Goal: Information Seeking & Learning: Learn about a topic

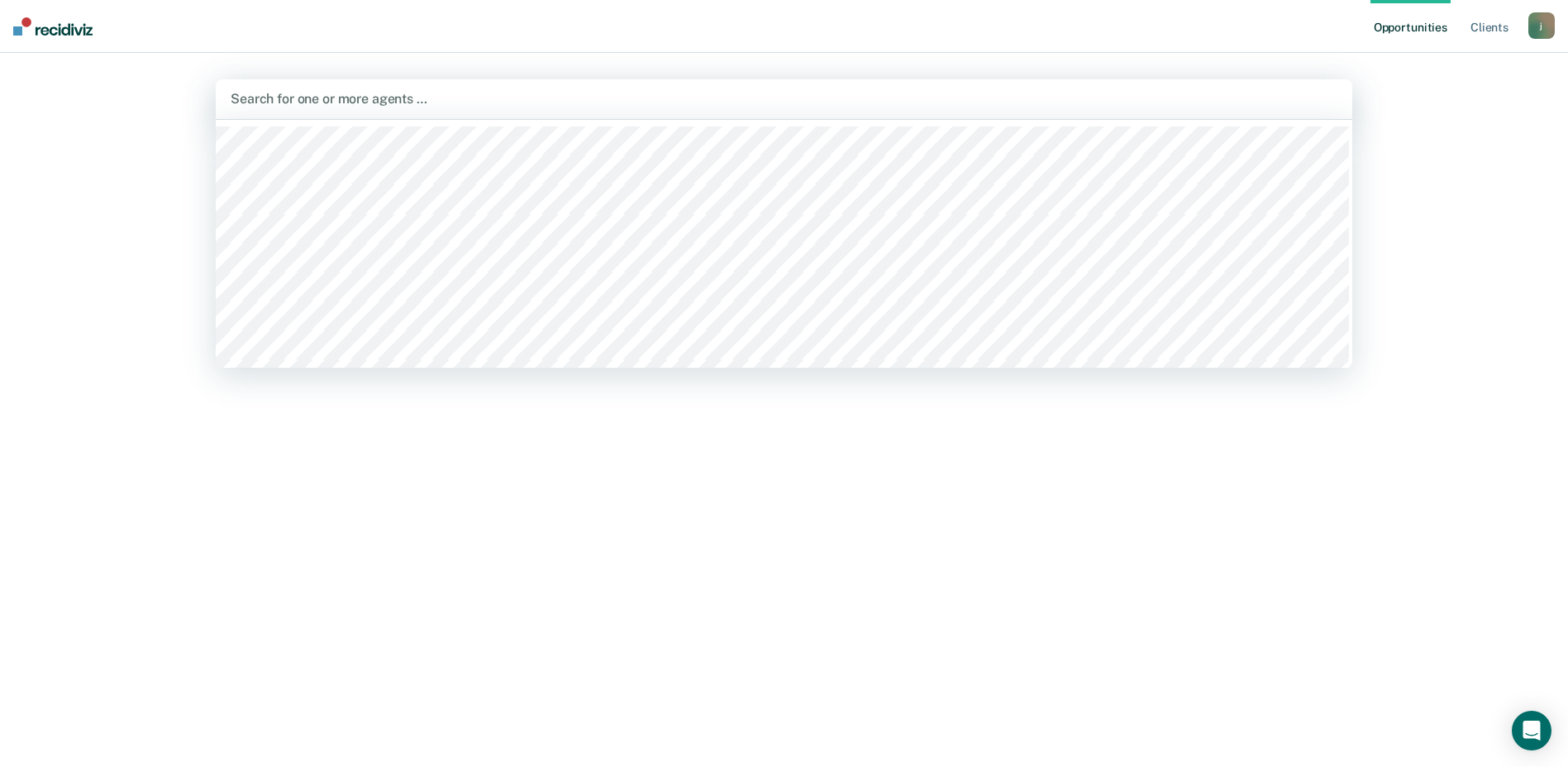
click at [364, 102] on div at bounding box center [784, 98] width 1107 height 19
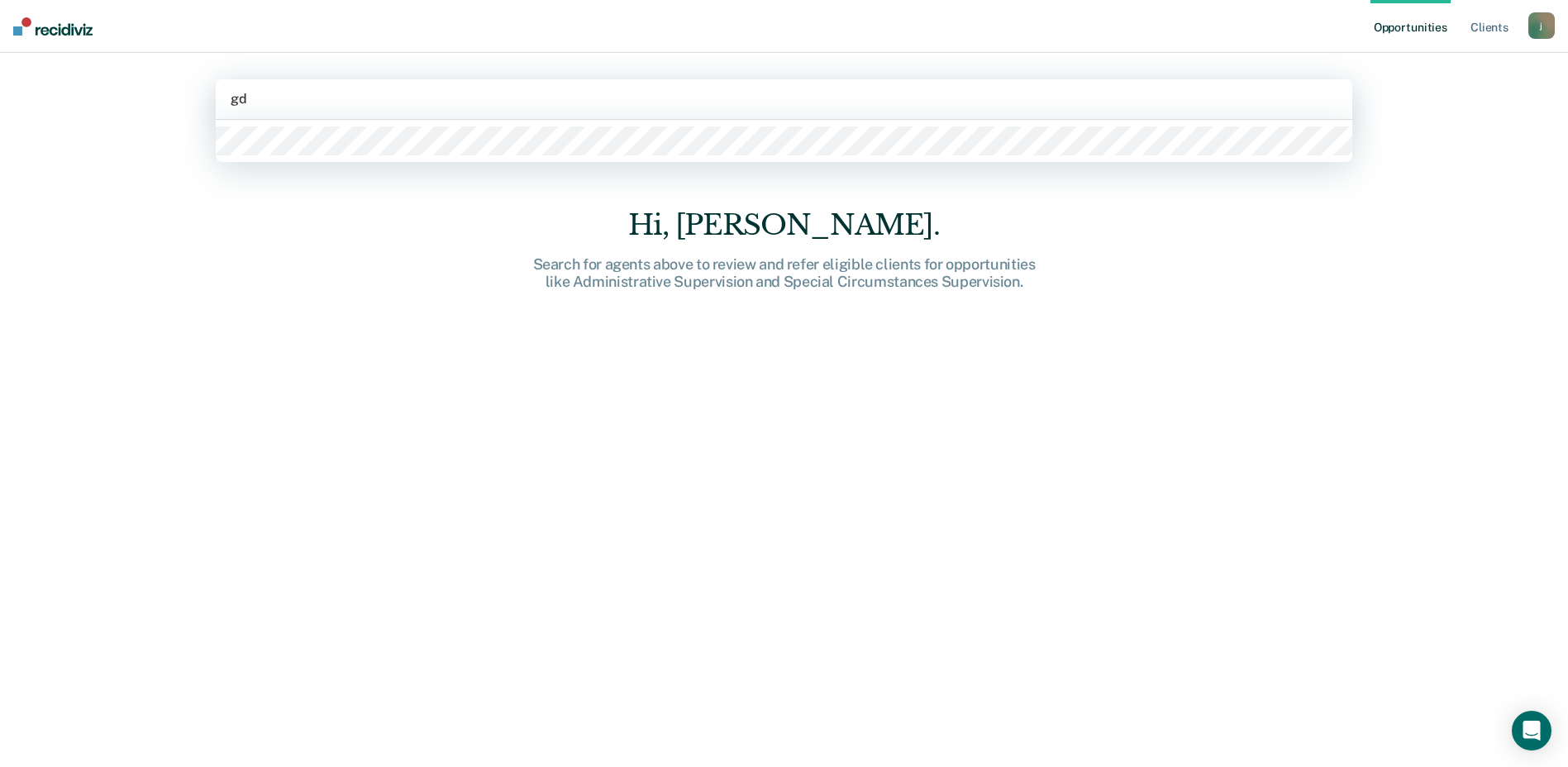
type input "gda"
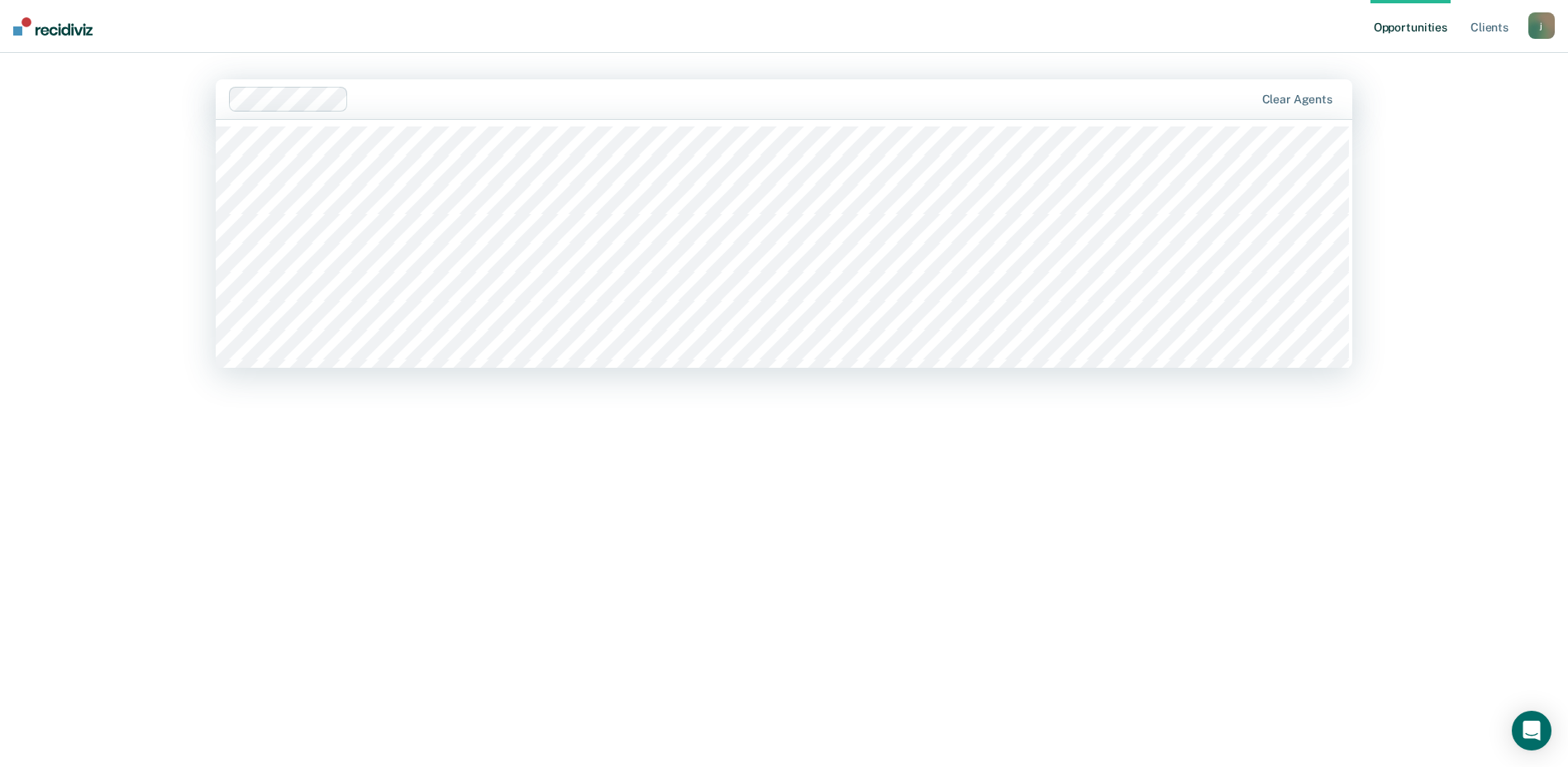
click at [519, 105] on div at bounding box center [805, 98] width 899 height 19
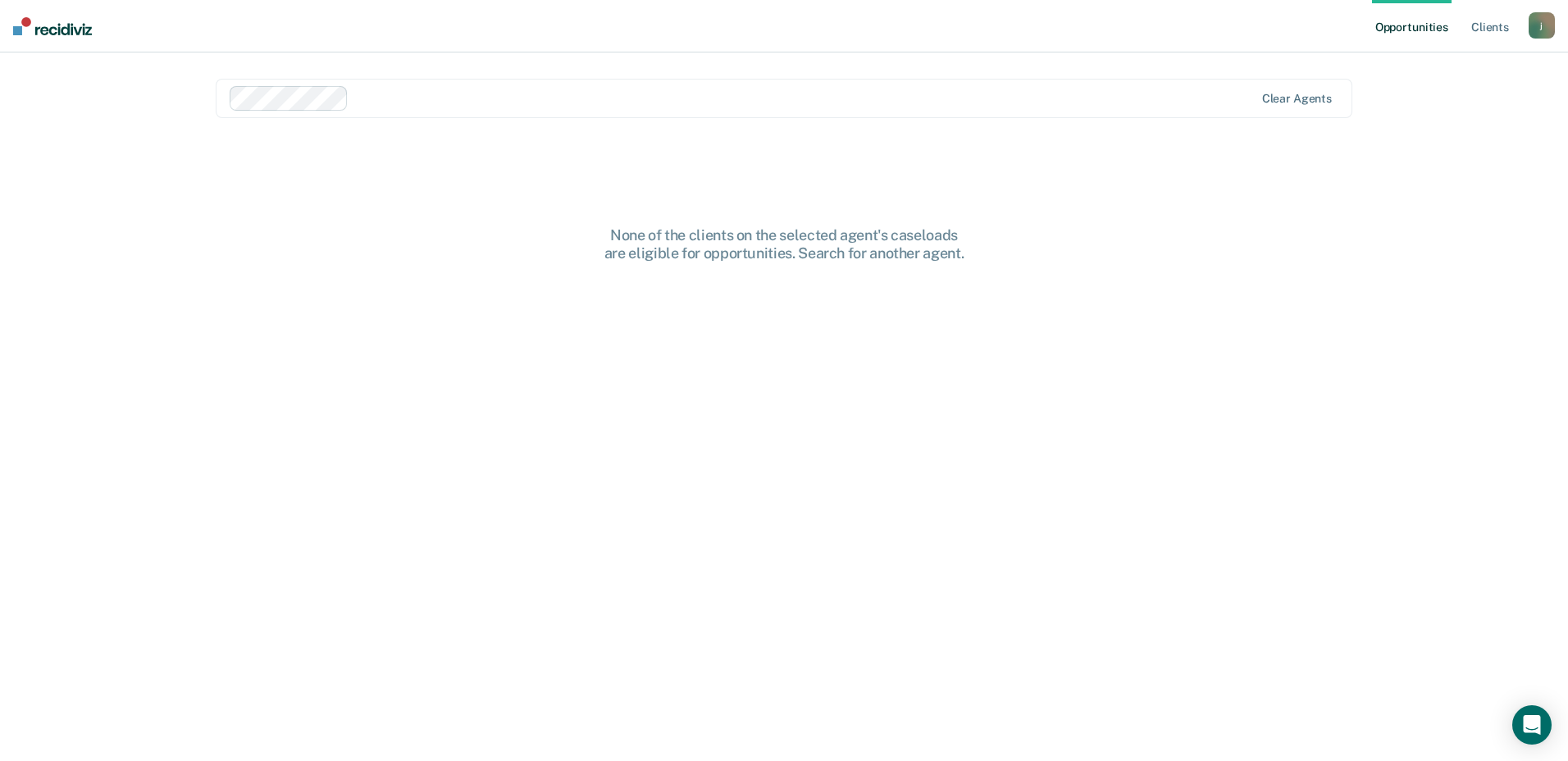
click at [333, 274] on div "None of the clients on the selected agent's caseloads are eligible for opportun…" at bounding box center [784, 426] width 1136 height 577
click at [1101, 243] on div "None of the clients on the selected agent's caseloads are eligible for opportun…" at bounding box center [784, 426] width 1136 height 577
click at [1488, 28] on link "Client s" at bounding box center [1490, 26] width 45 height 53
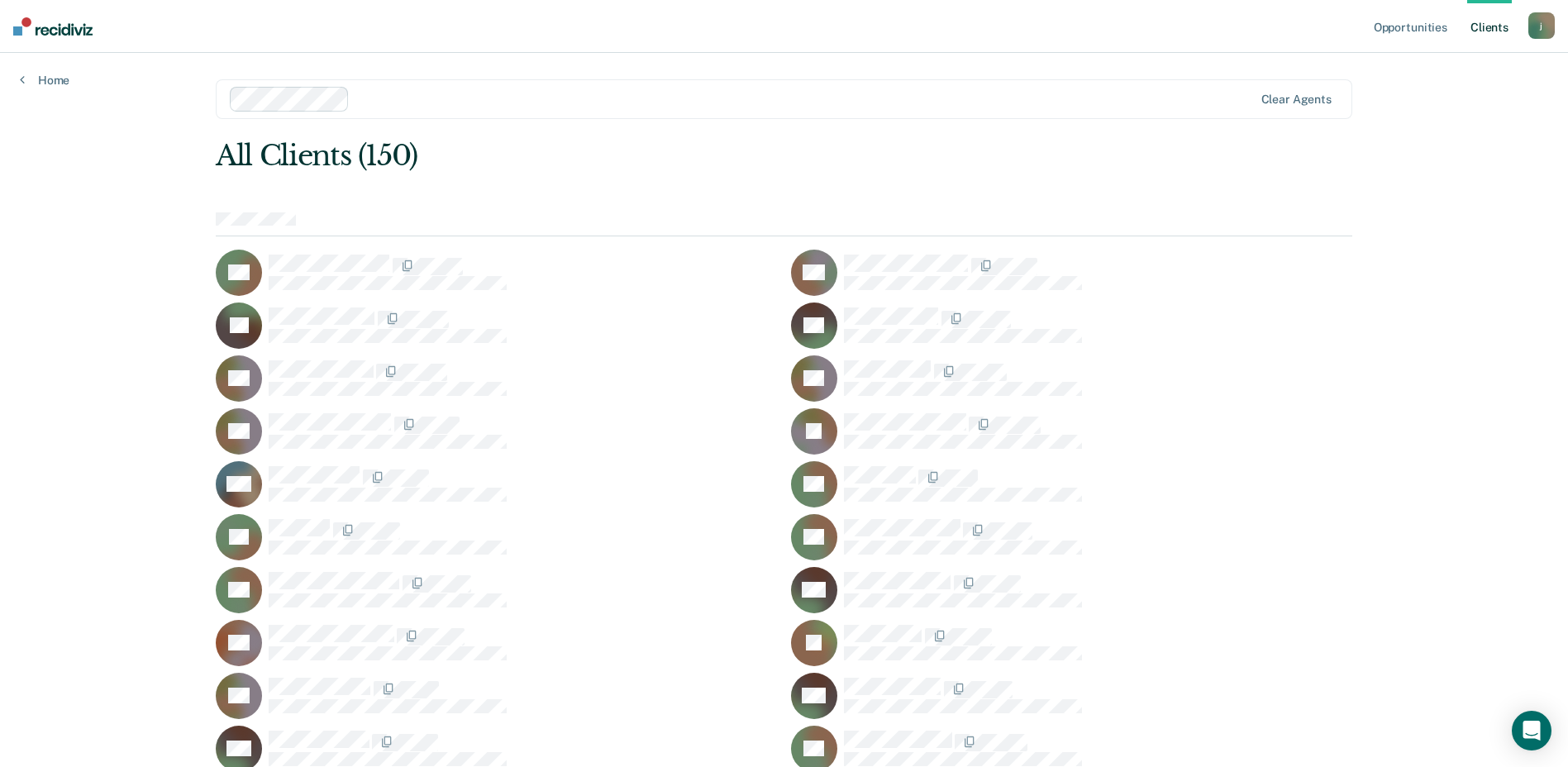
click at [495, 213] on div at bounding box center [784, 224] width 1137 height 24
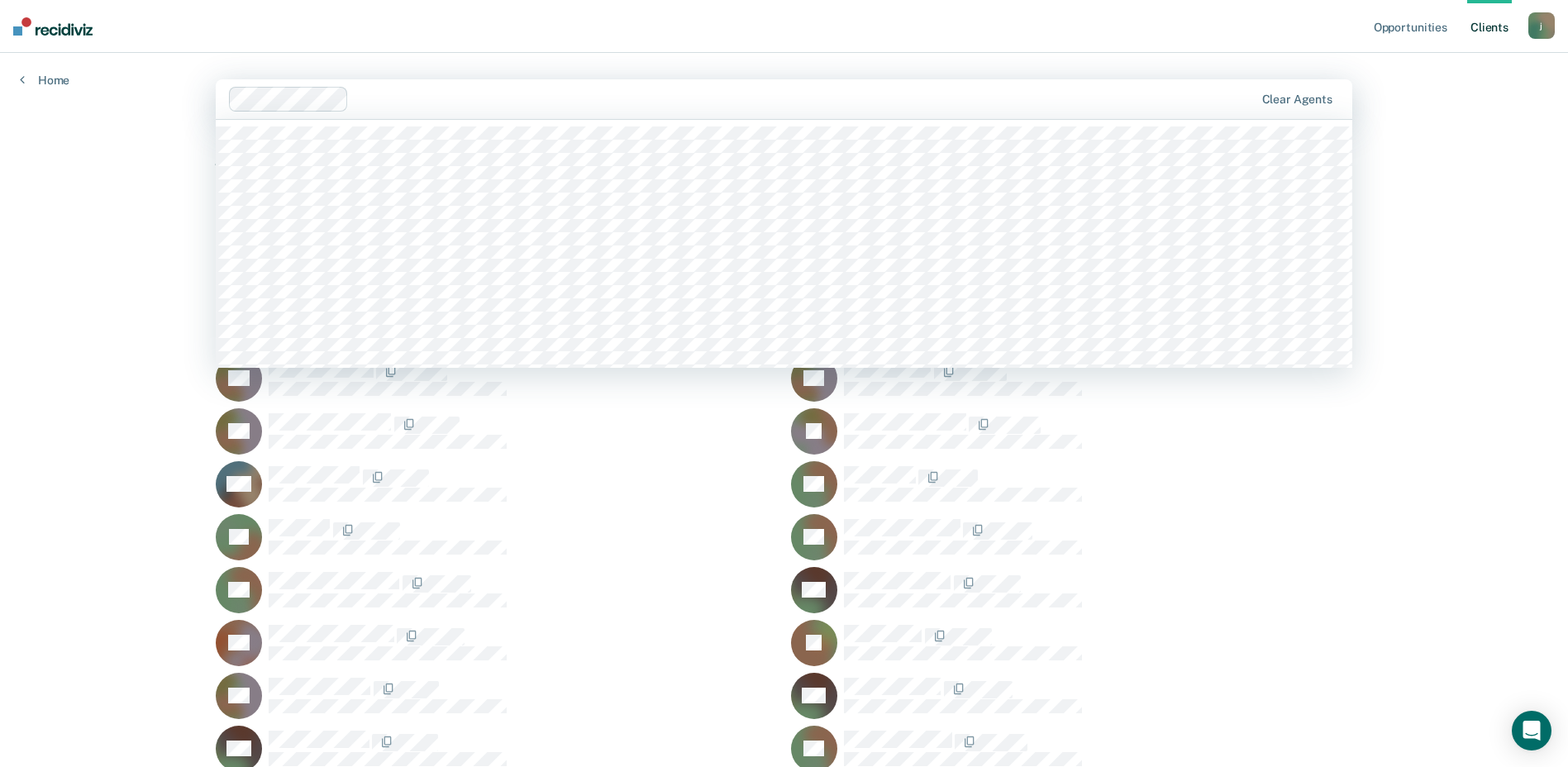
click at [479, 104] on div at bounding box center [805, 98] width 899 height 19
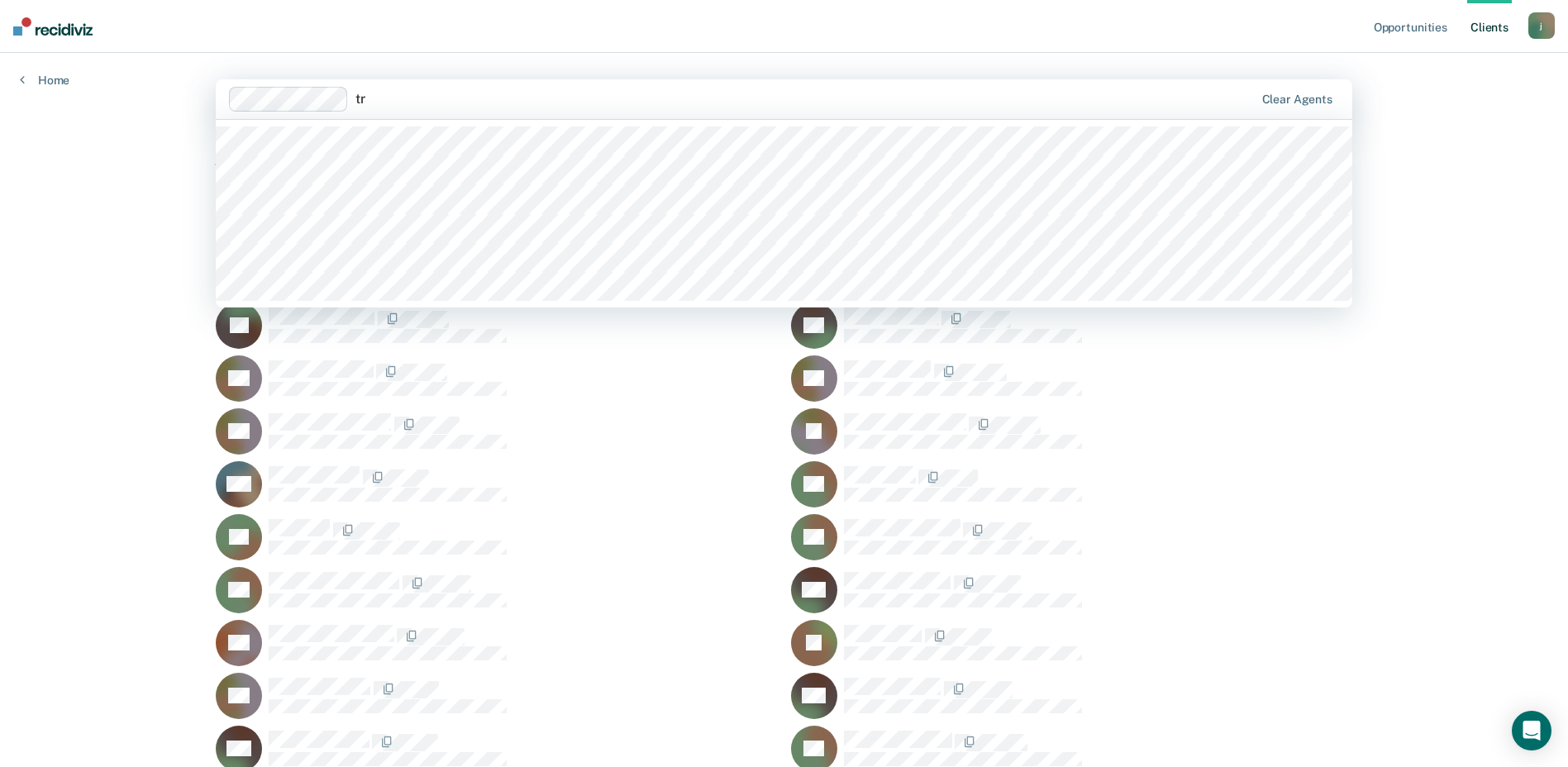
type input "t"
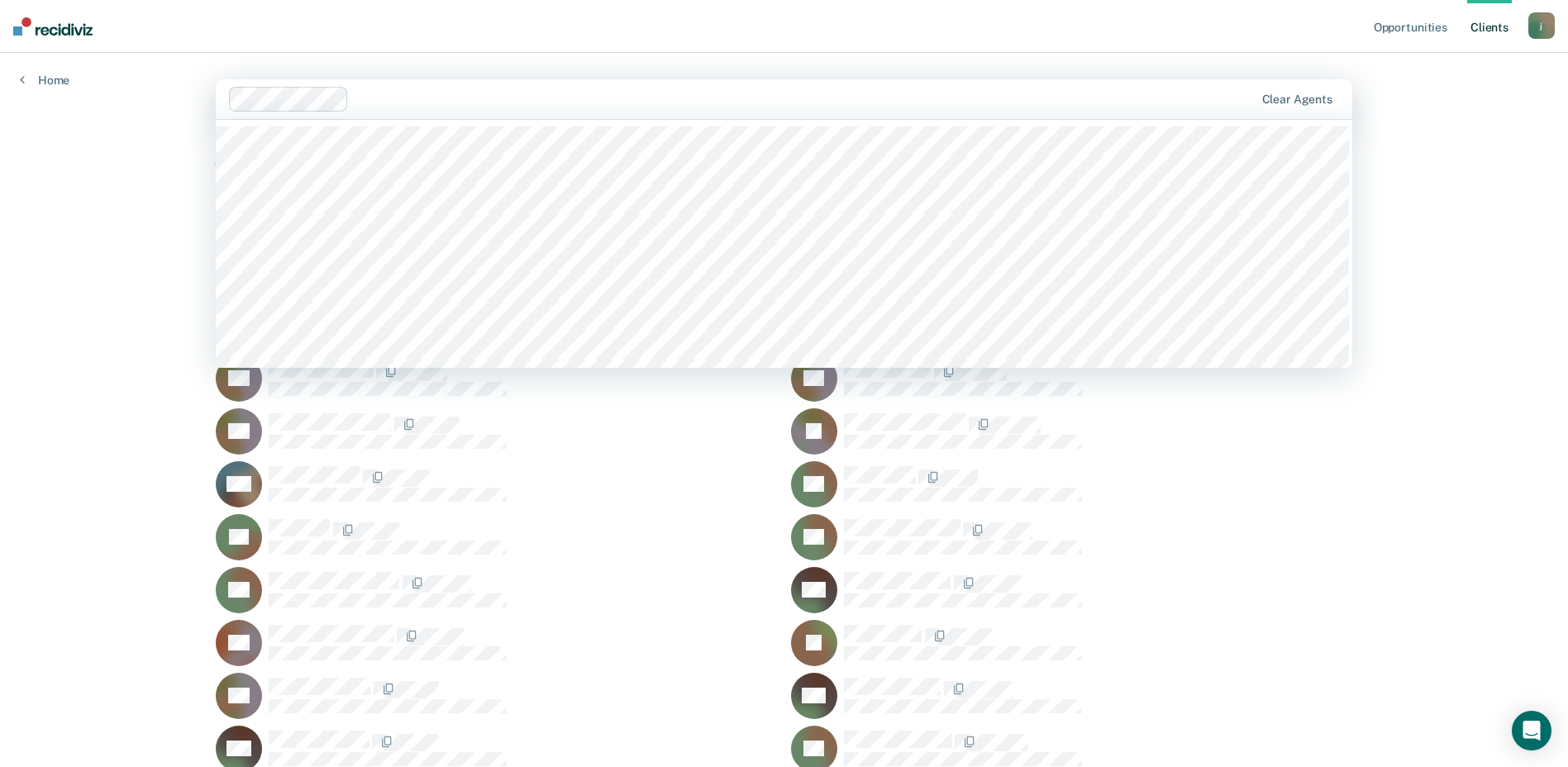
click at [608, 524] on div at bounding box center [522, 529] width 508 height 22
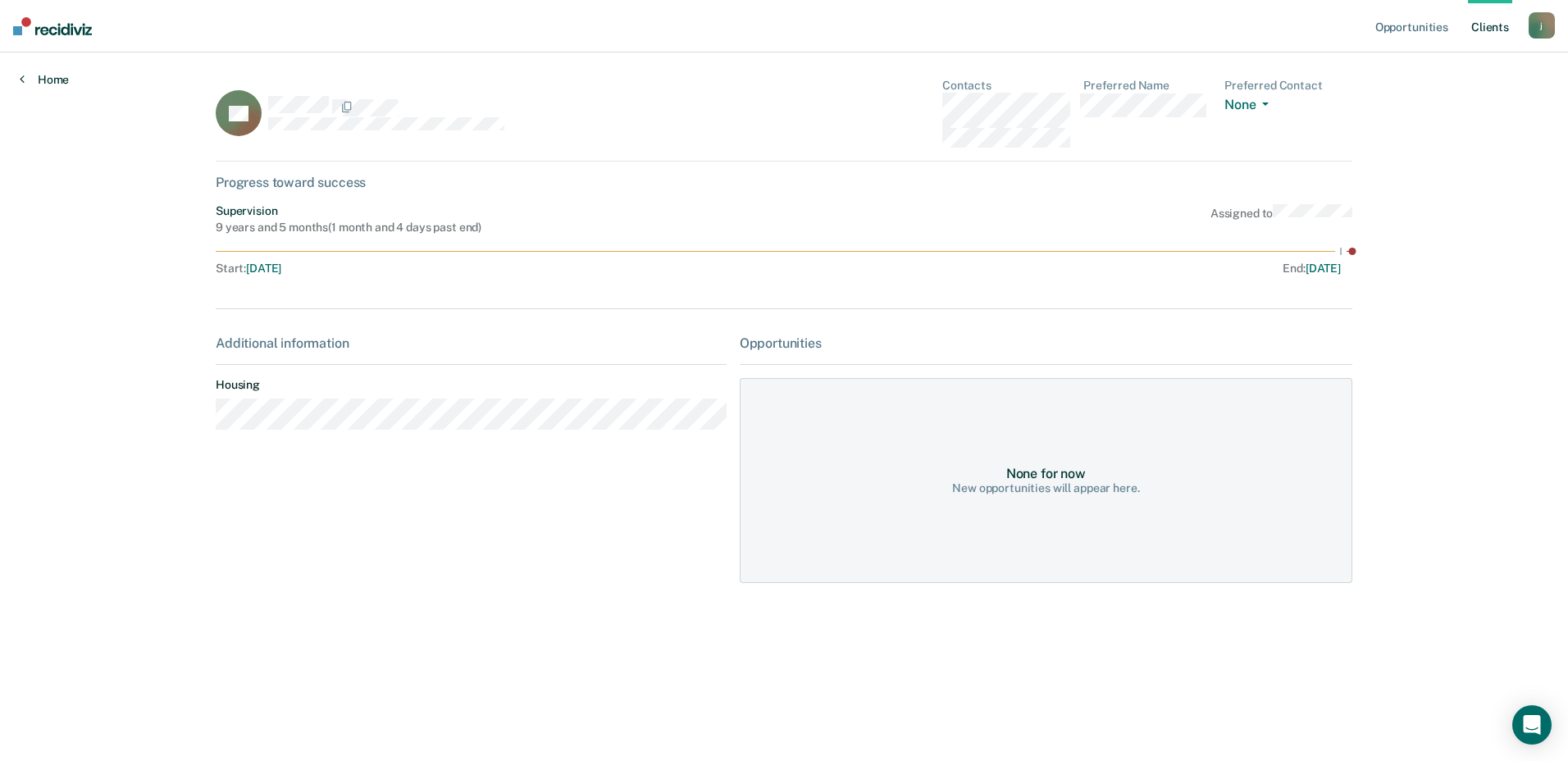
click at [23, 79] on icon at bounding box center [22, 79] width 5 height 13
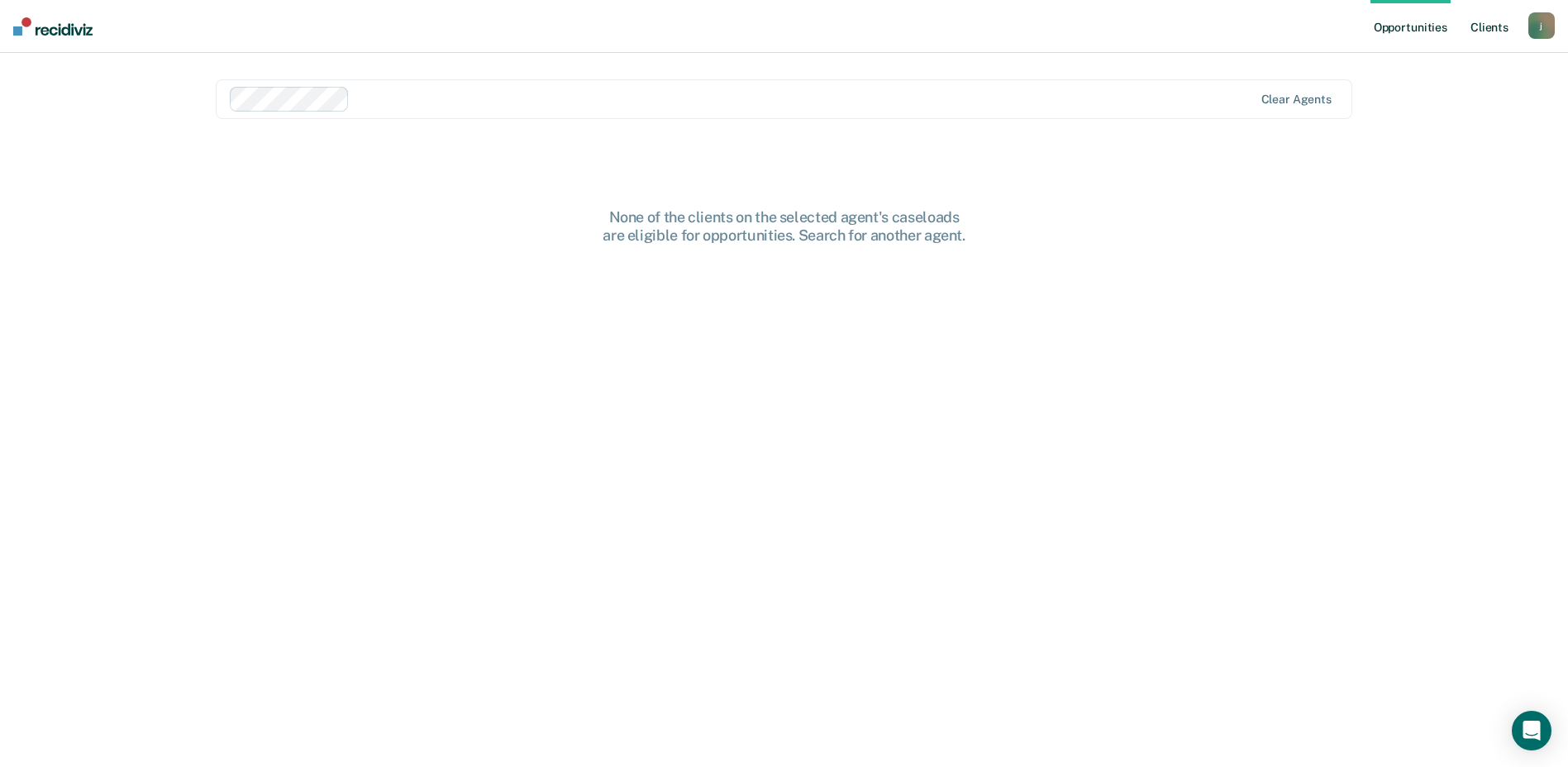
click at [1482, 26] on link "Client s" at bounding box center [1490, 26] width 45 height 53
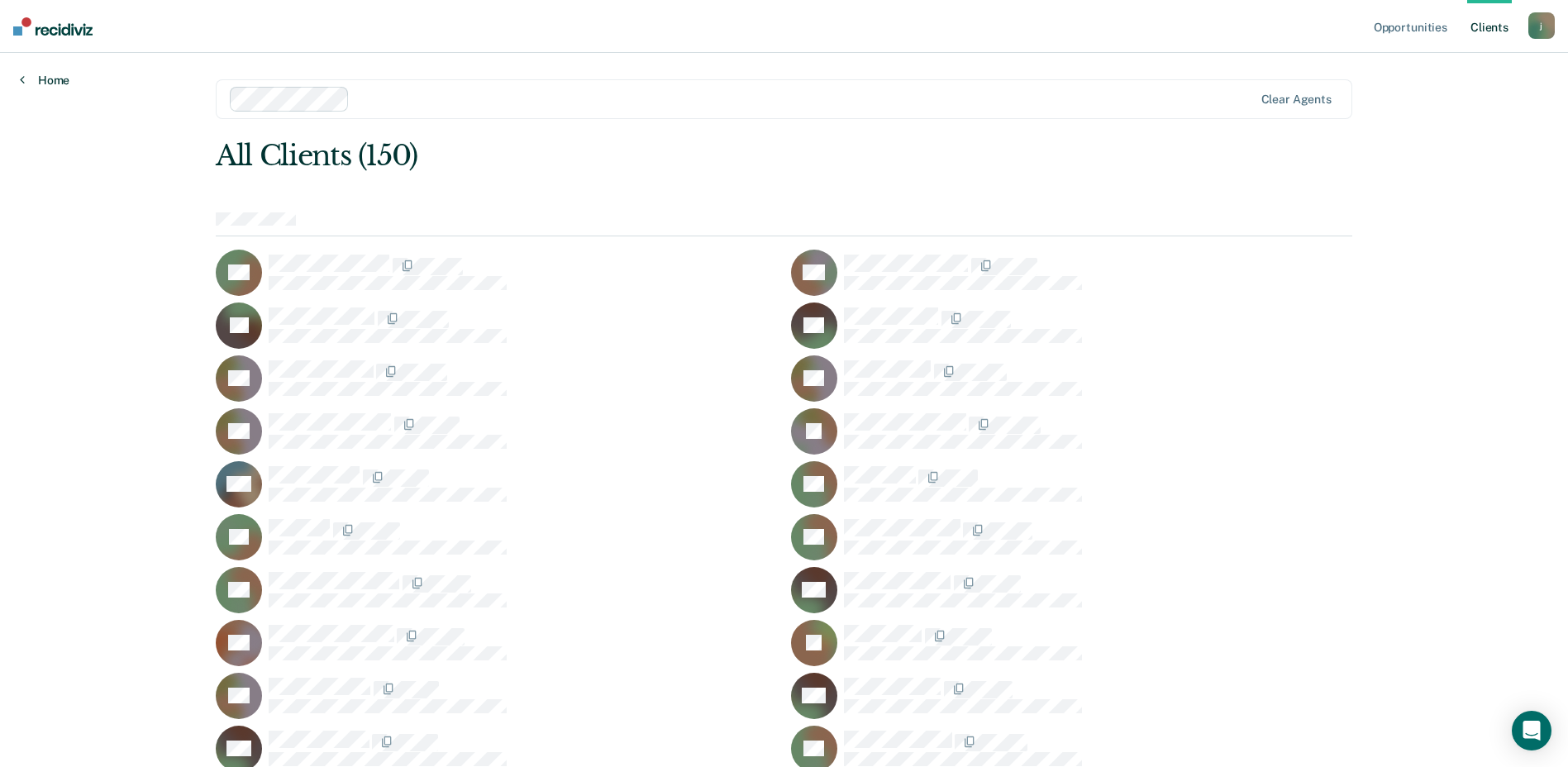
click at [35, 77] on link "Home" at bounding box center [44, 80] width 50 height 15
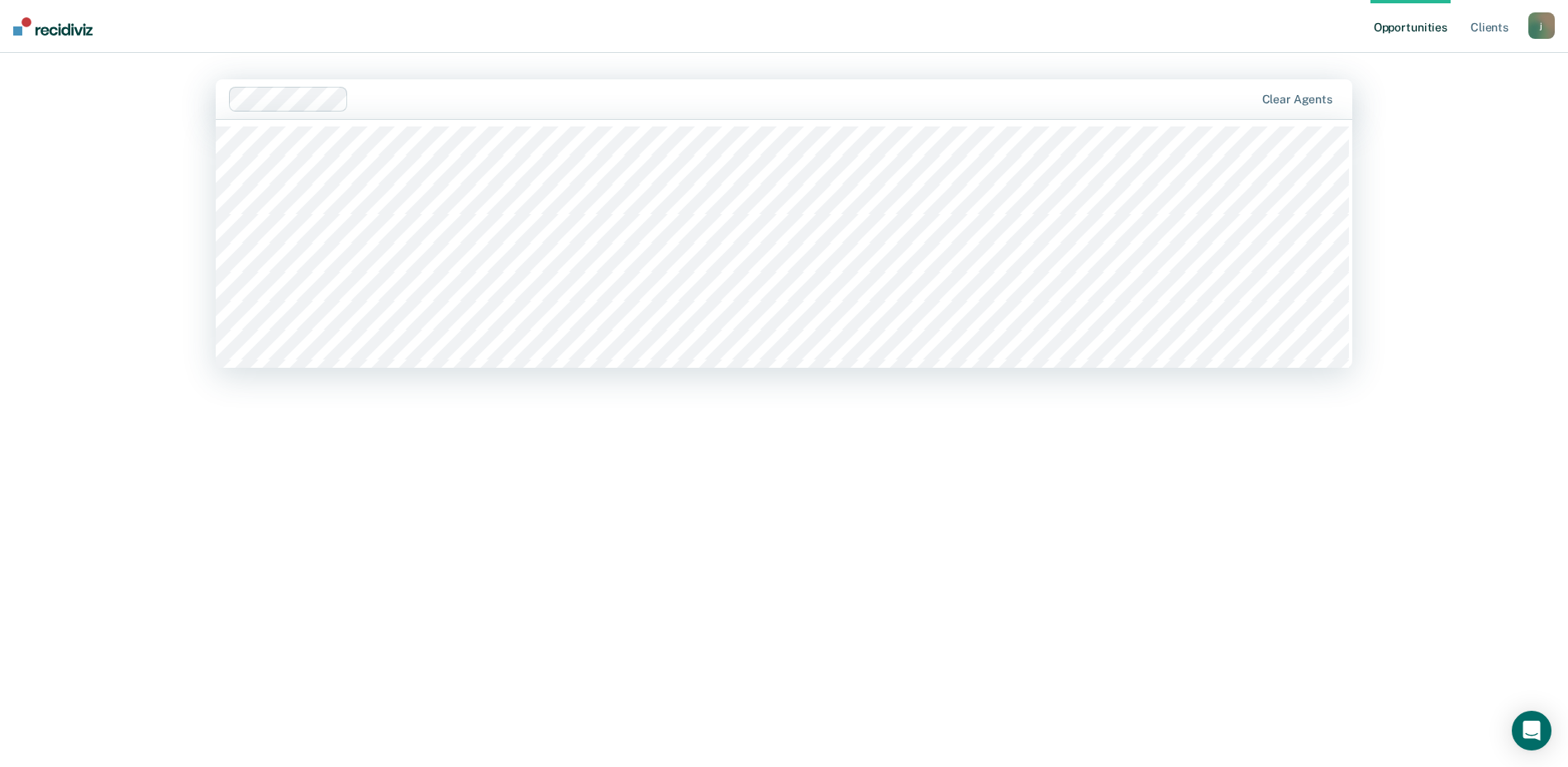
click at [623, 95] on div at bounding box center [805, 98] width 899 height 19
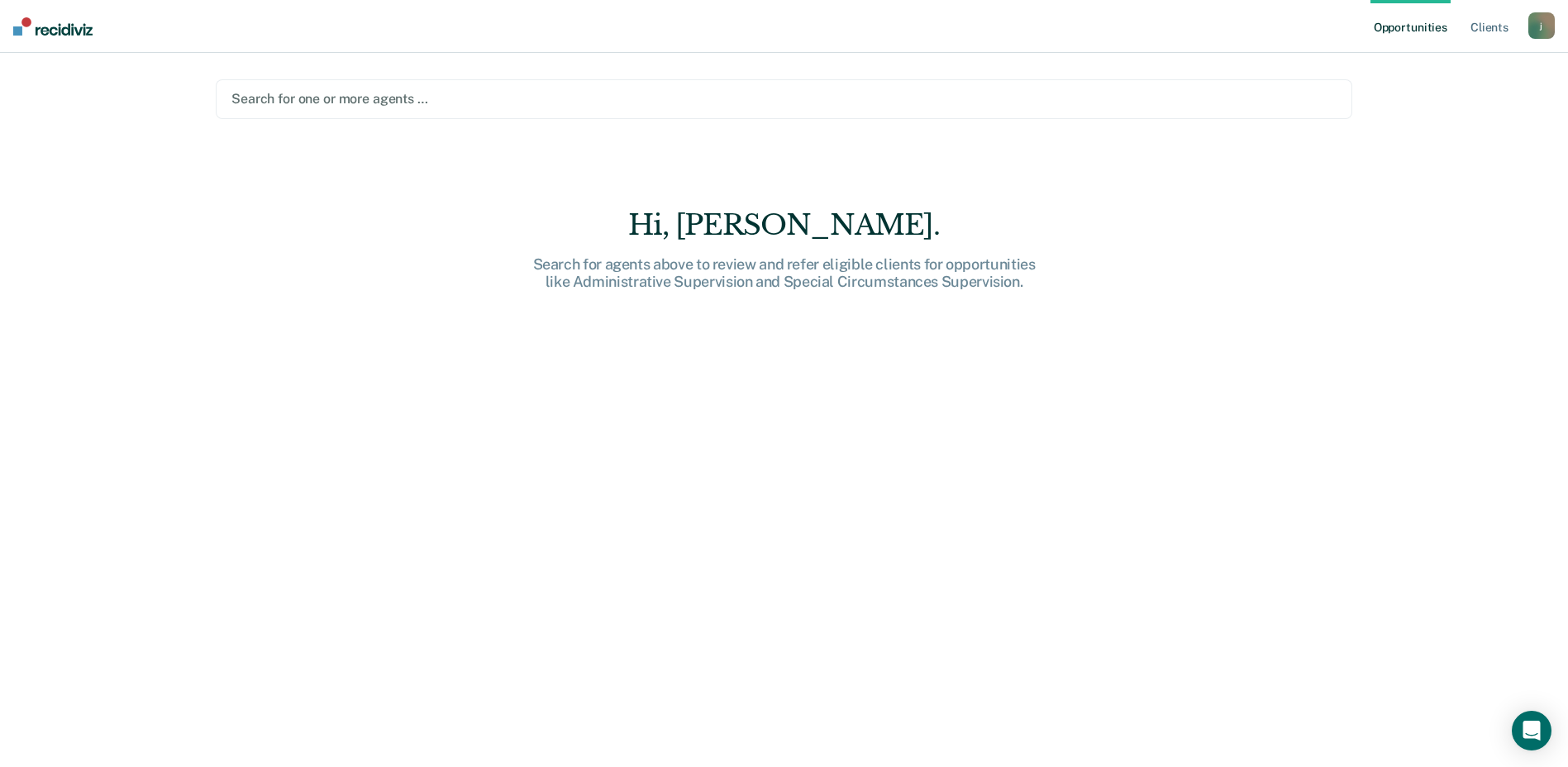
click at [350, 104] on div at bounding box center [784, 98] width 1105 height 19
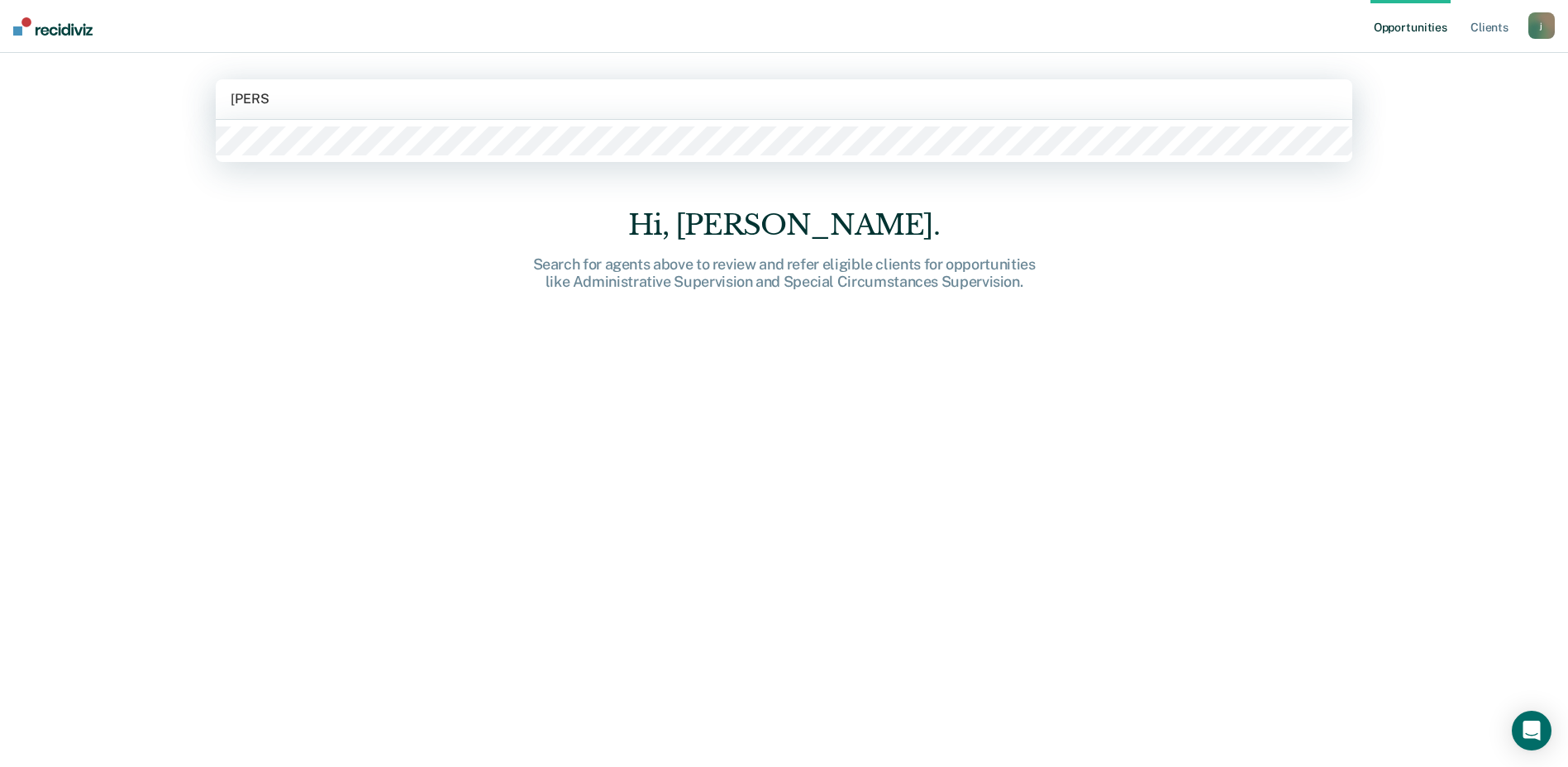
type input "[PERSON_NAME]"
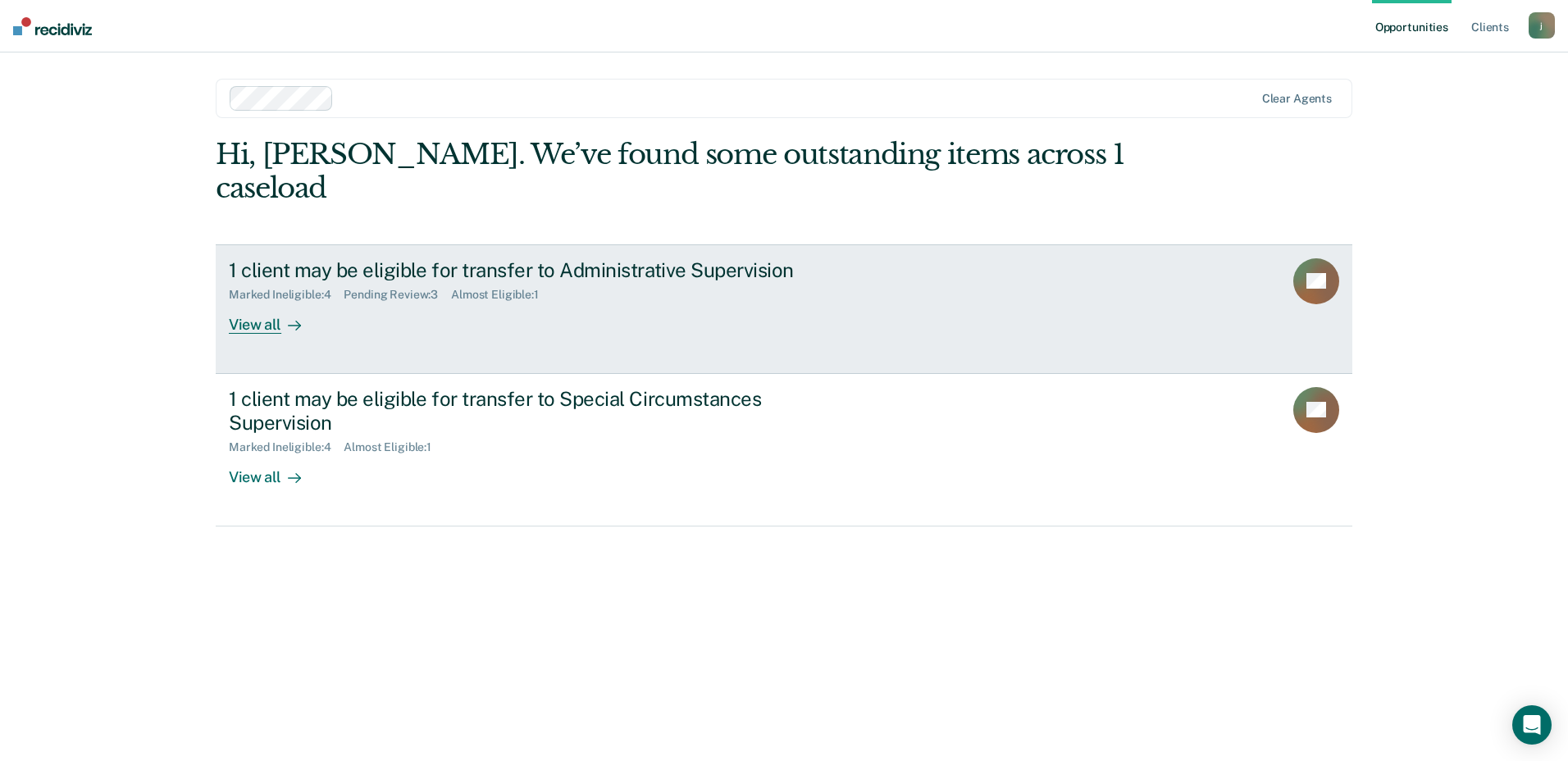
click at [298, 321] on icon at bounding box center [298, 325] width 4 height 9
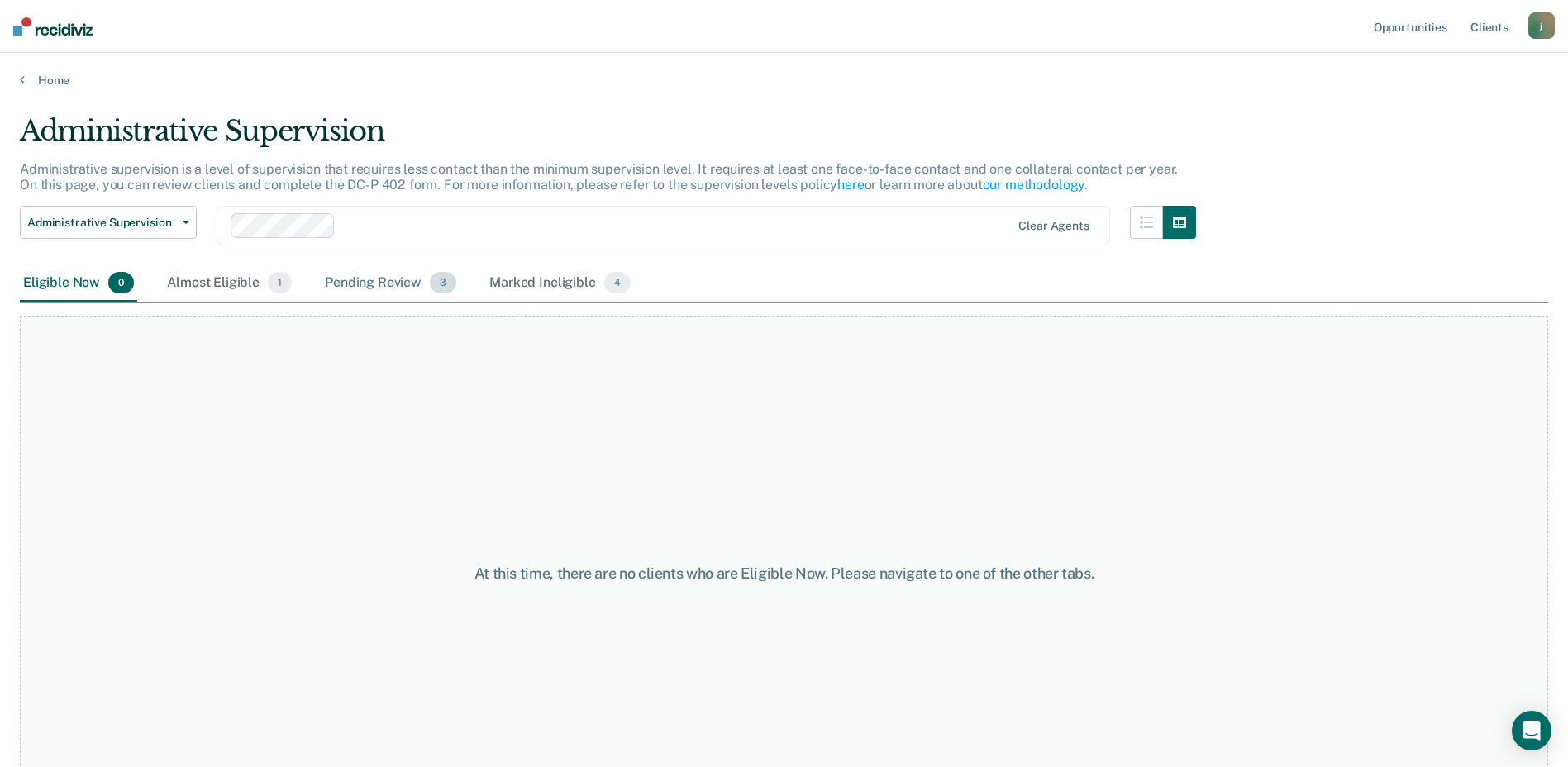
click at [383, 286] on div "Pending Review 3" at bounding box center [390, 284] width 138 height 36
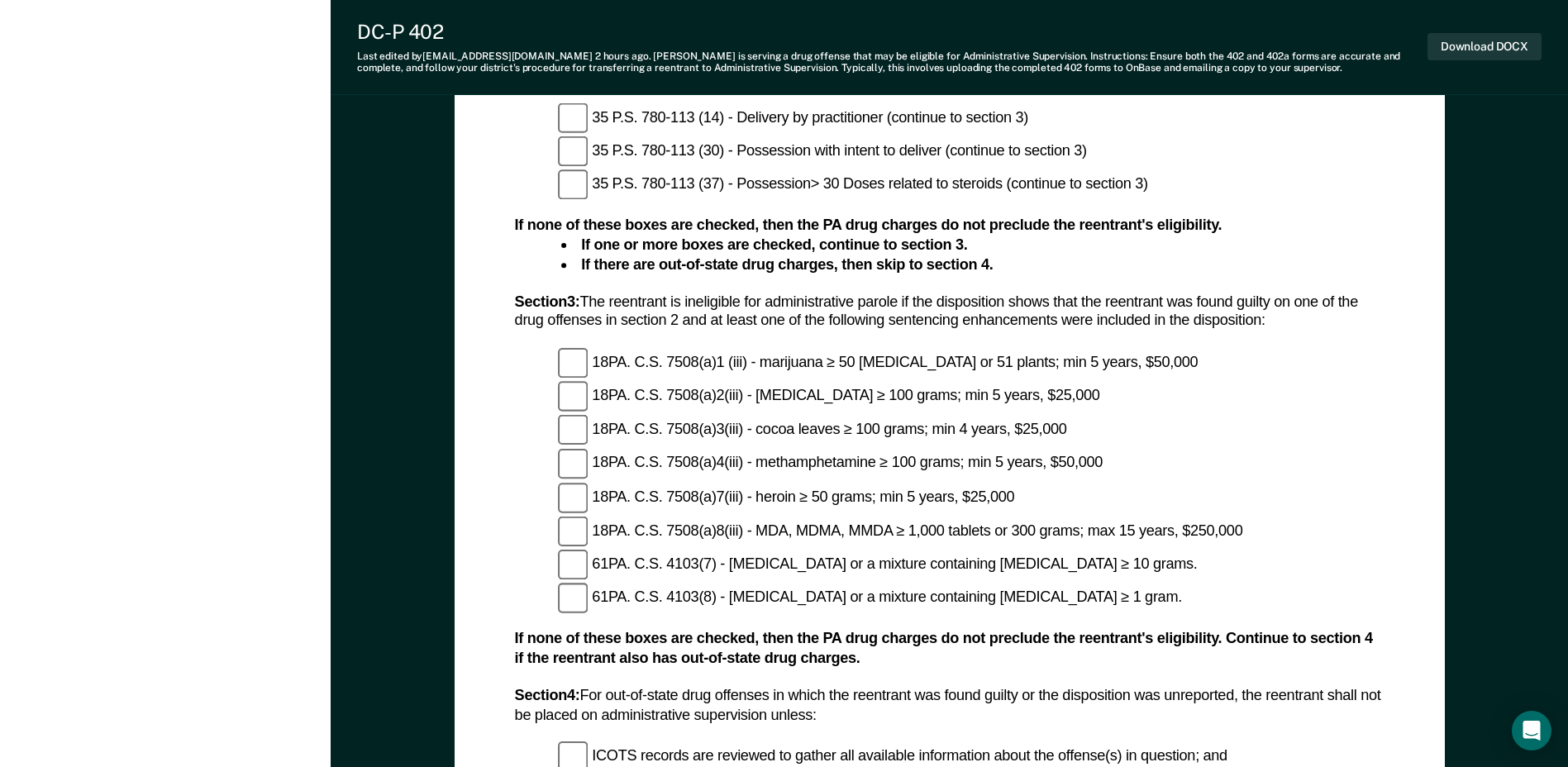
scroll to position [1818, 0]
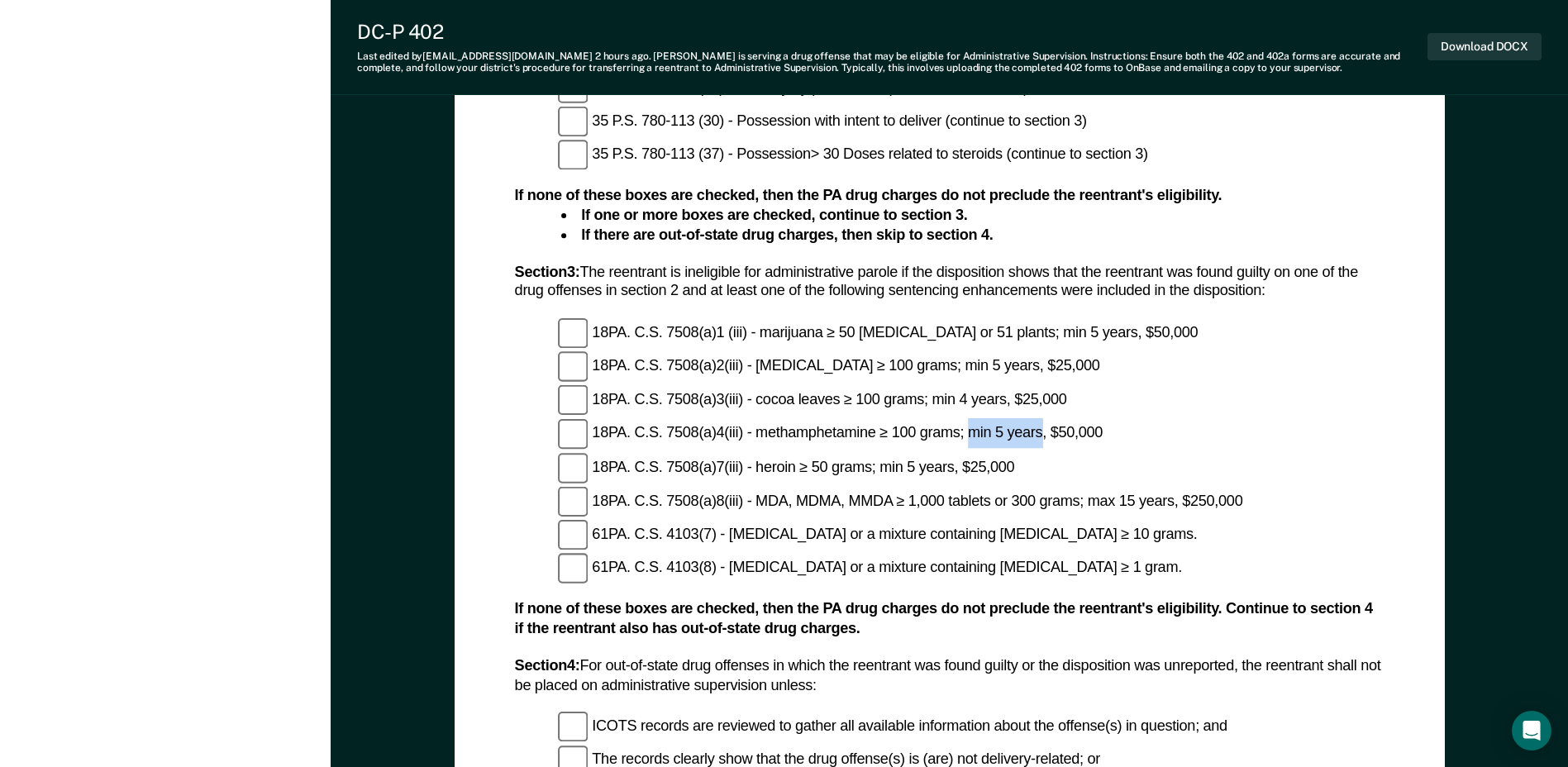
drag, startPoint x: 913, startPoint y: 322, endPoint x: 979, endPoint y: 318, distance: 66.1
click at [979, 418] on div "18PA. C.S. 7508(a)4(iii) - methamphetamine ≥ 100 grams; min 5 years, $50,000" at bounding box center [971, 433] width 827 height 31
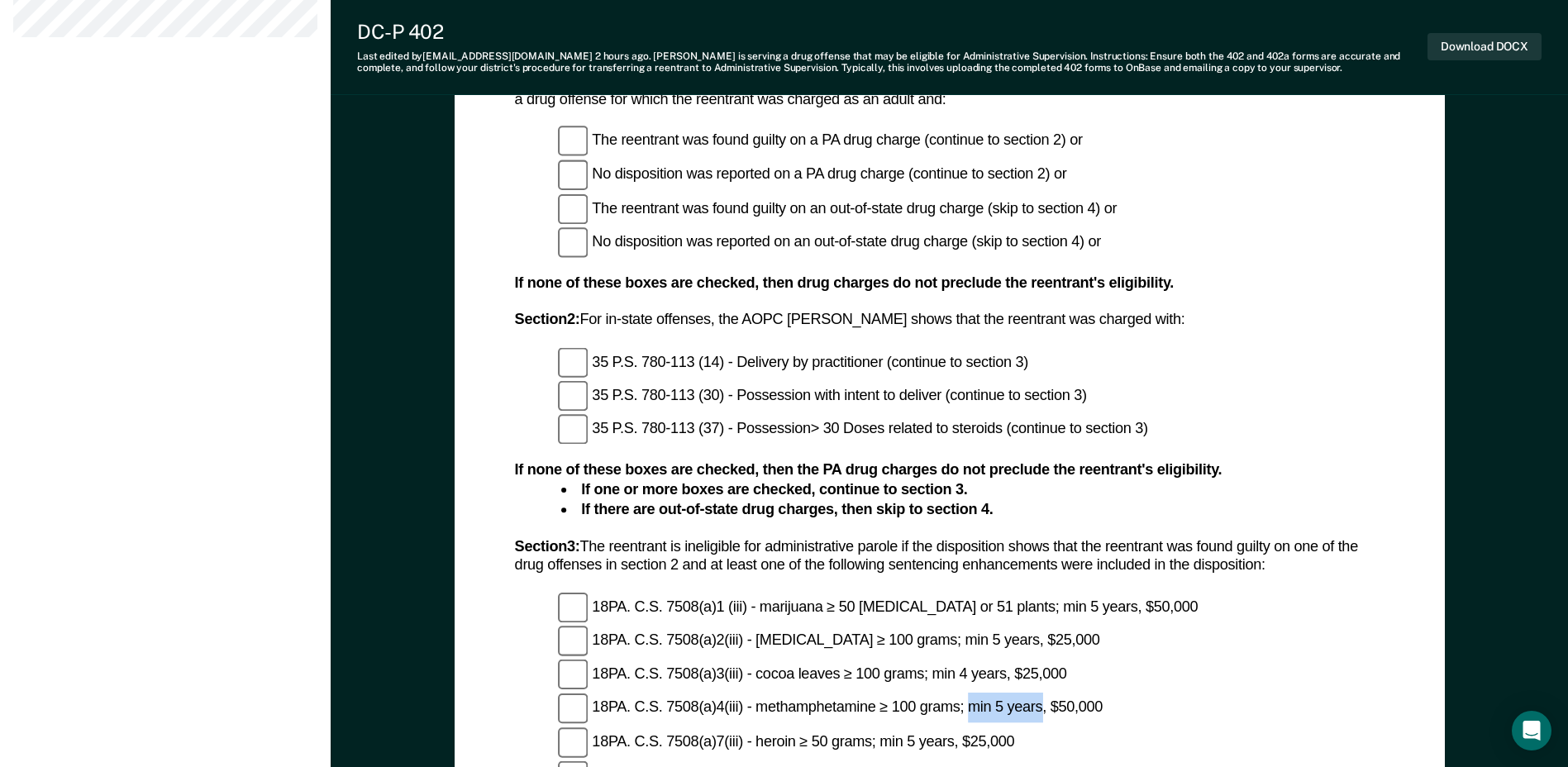
scroll to position [1570, 0]
